Goal: Transaction & Acquisition: Download file/media

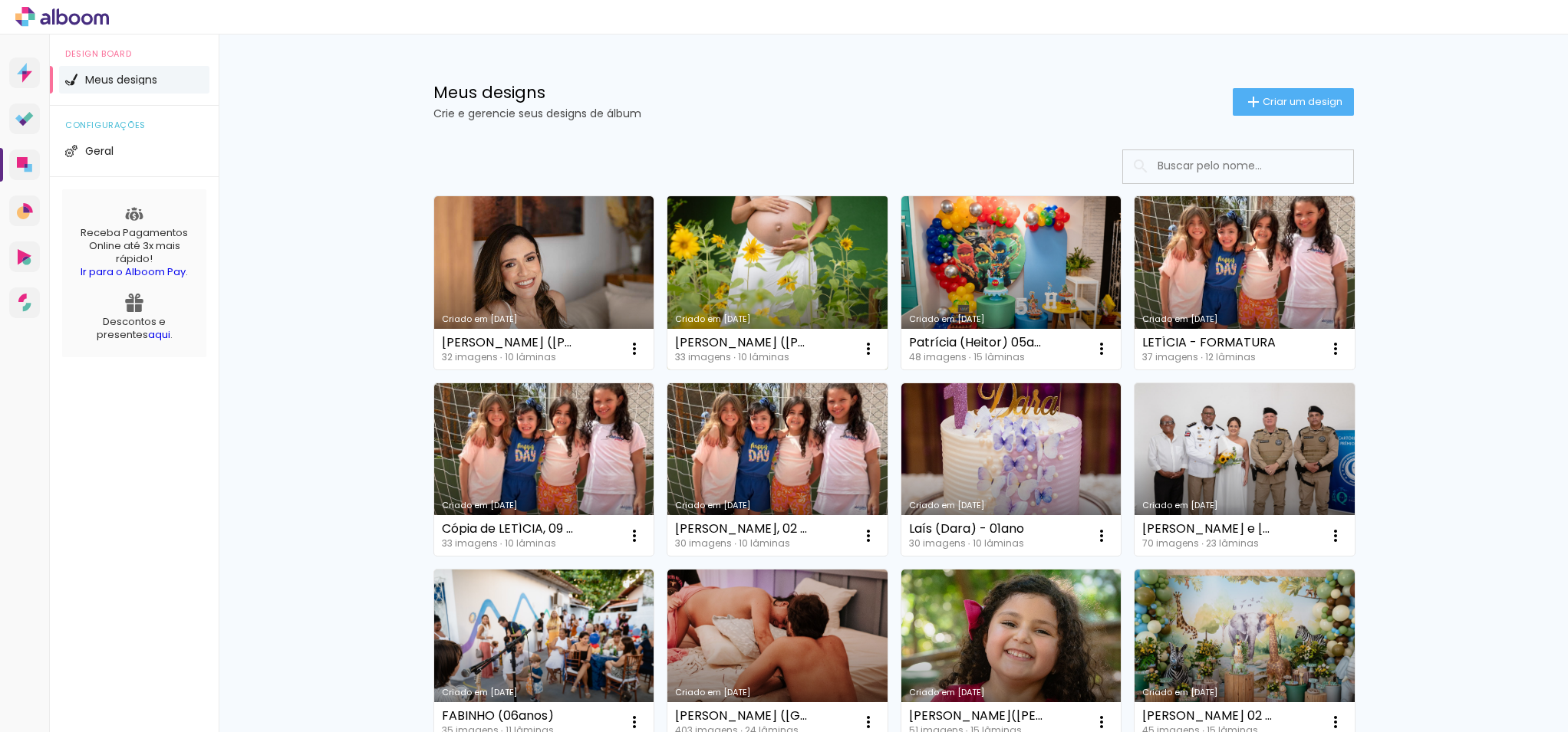
click at [861, 265] on link "Criado em [DATE]" at bounding box center [777, 283] width 220 height 174
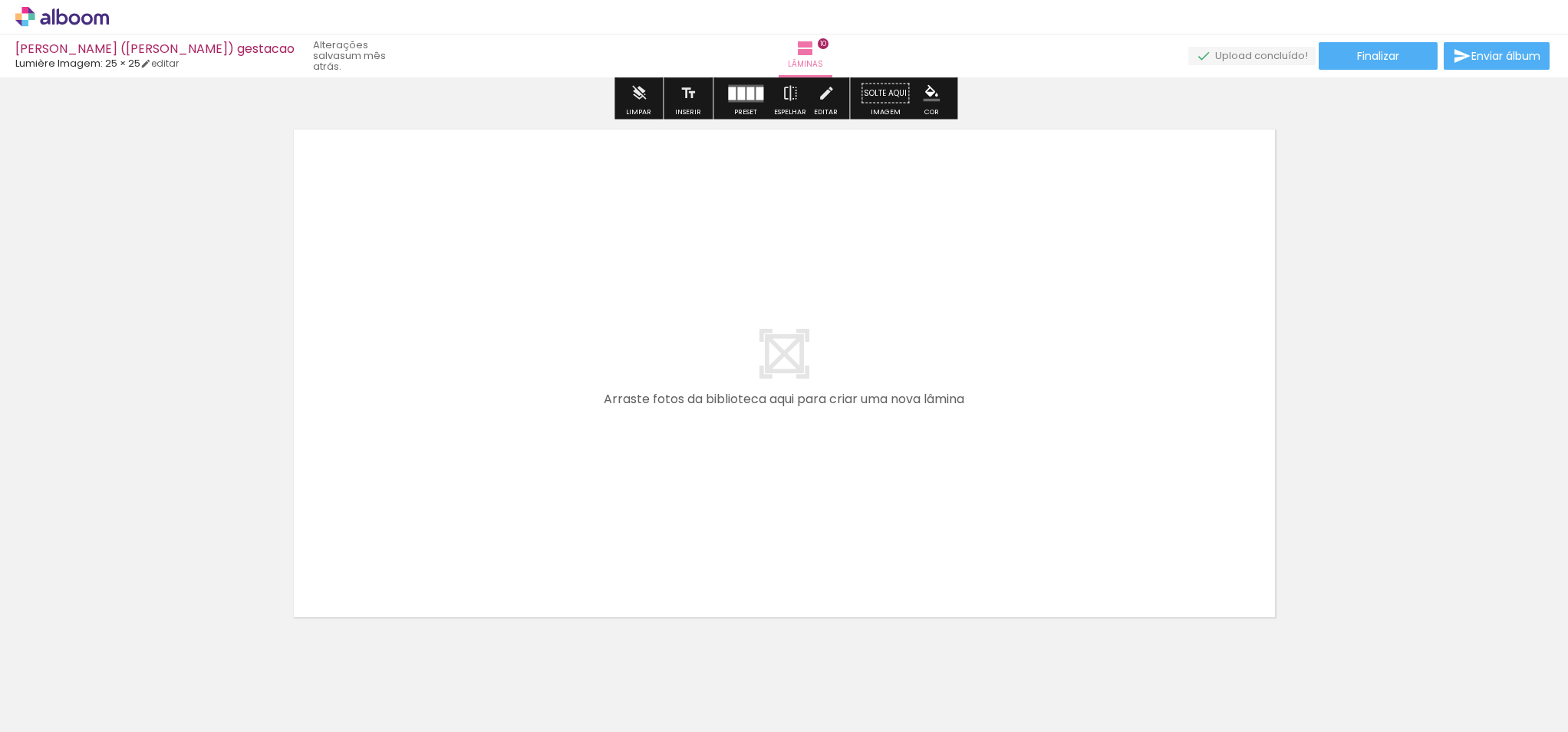
scroll to position [5520, 0]
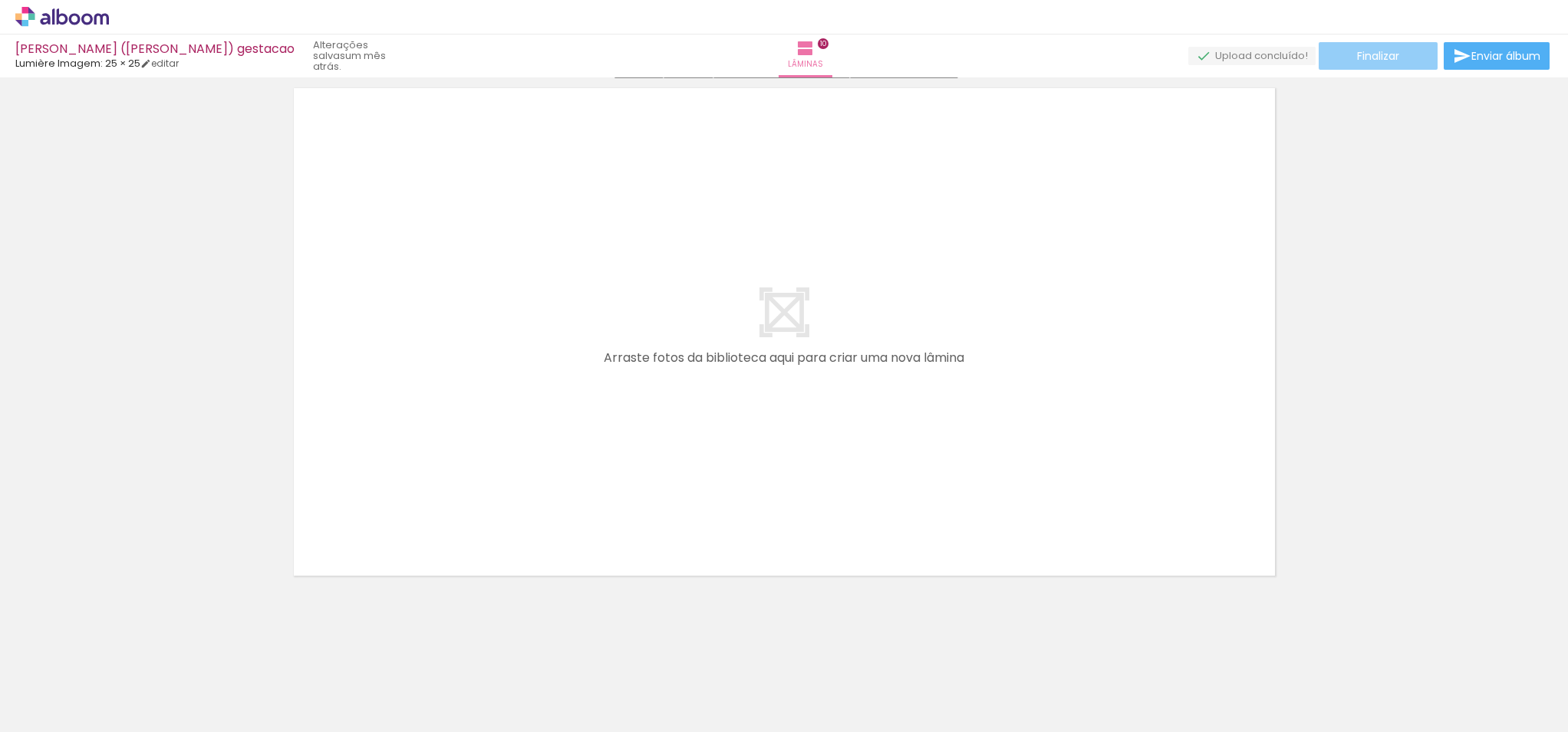
click at [1406, 64] on paper-button "Finalizar" at bounding box center [1378, 56] width 119 height 28
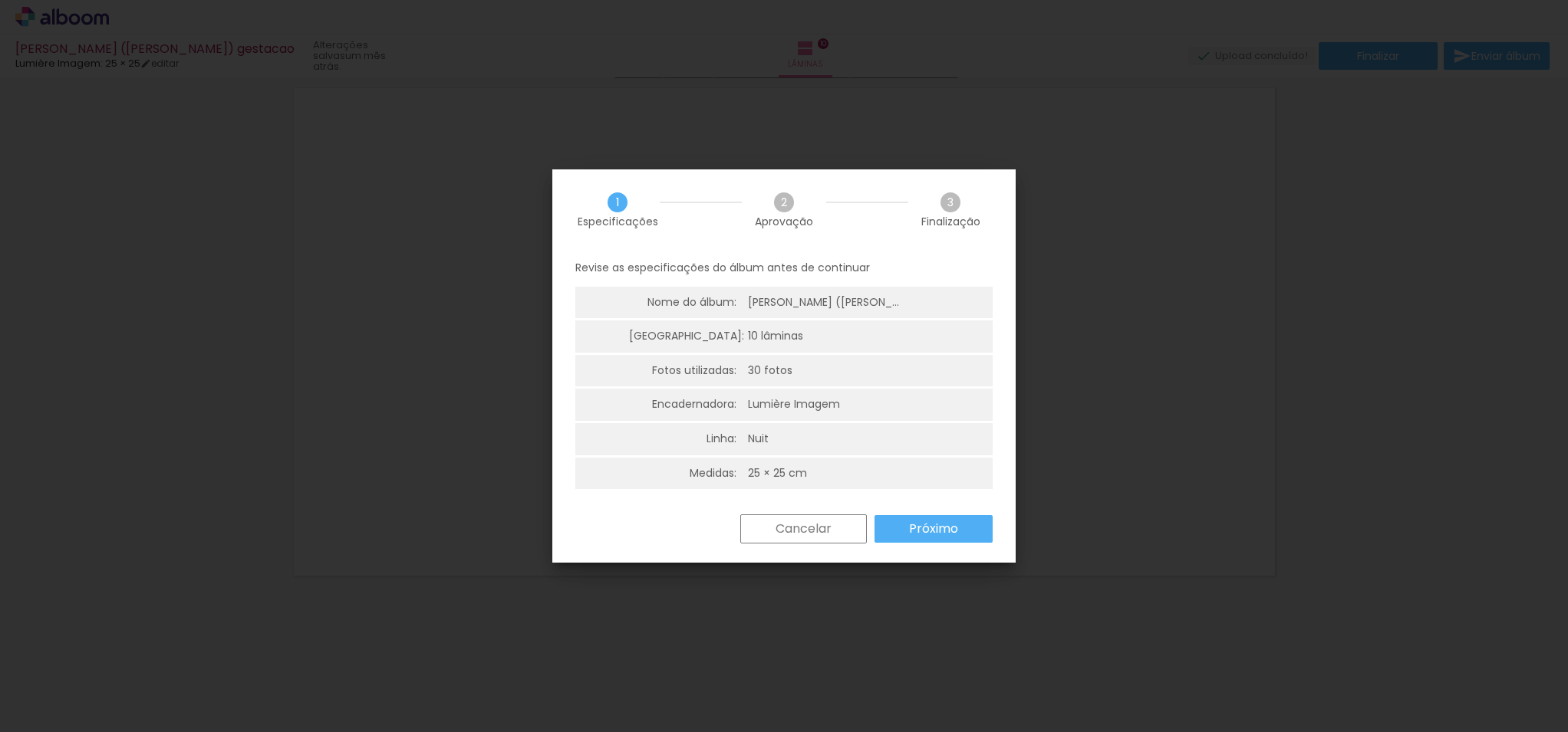
click at [0, 0] on slot "Próximo" at bounding box center [0, 0] width 0 height 0
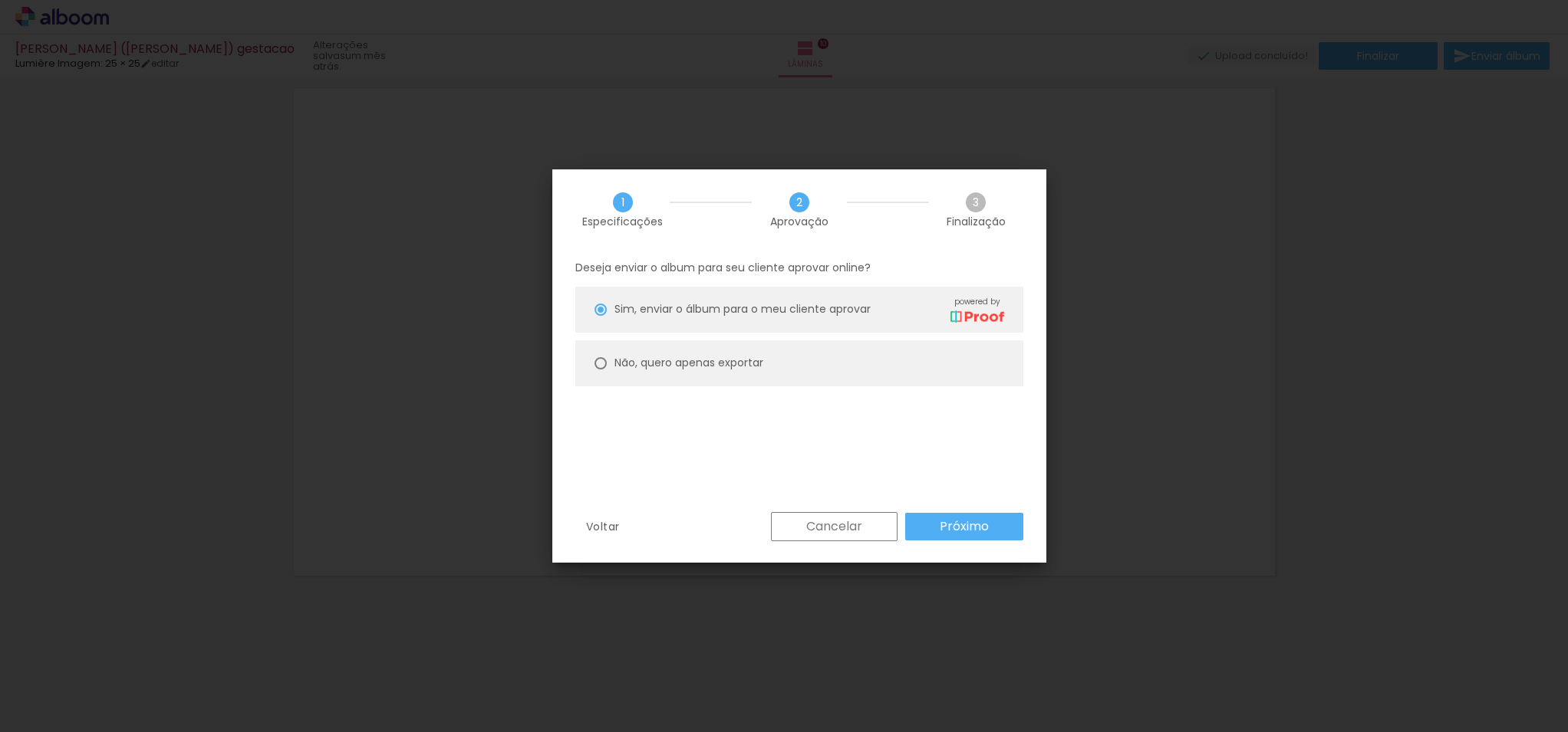
click at [768, 360] on paper-radio-button "Não, quero apenas exportar" at bounding box center [800, 363] width 448 height 46
type paper-radio-button "on"
click at [0, 0] on slot "Próximo" at bounding box center [0, 0] width 0 height 0
type input "Alta, 300 DPI"
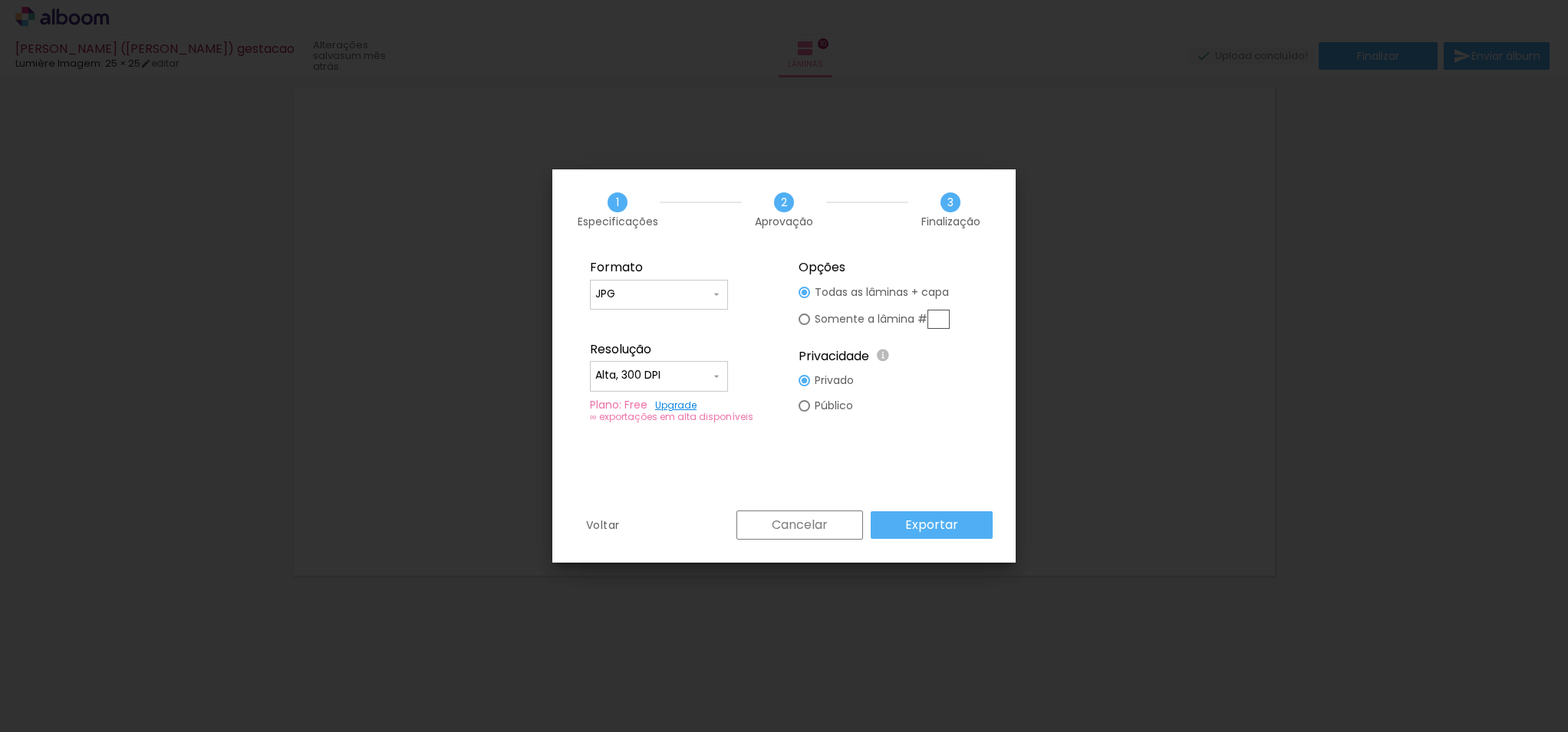
click at [961, 526] on paper-button "Exportar" at bounding box center [931, 525] width 122 height 28
